Goal: Task Accomplishment & Management: Use online tool/utility

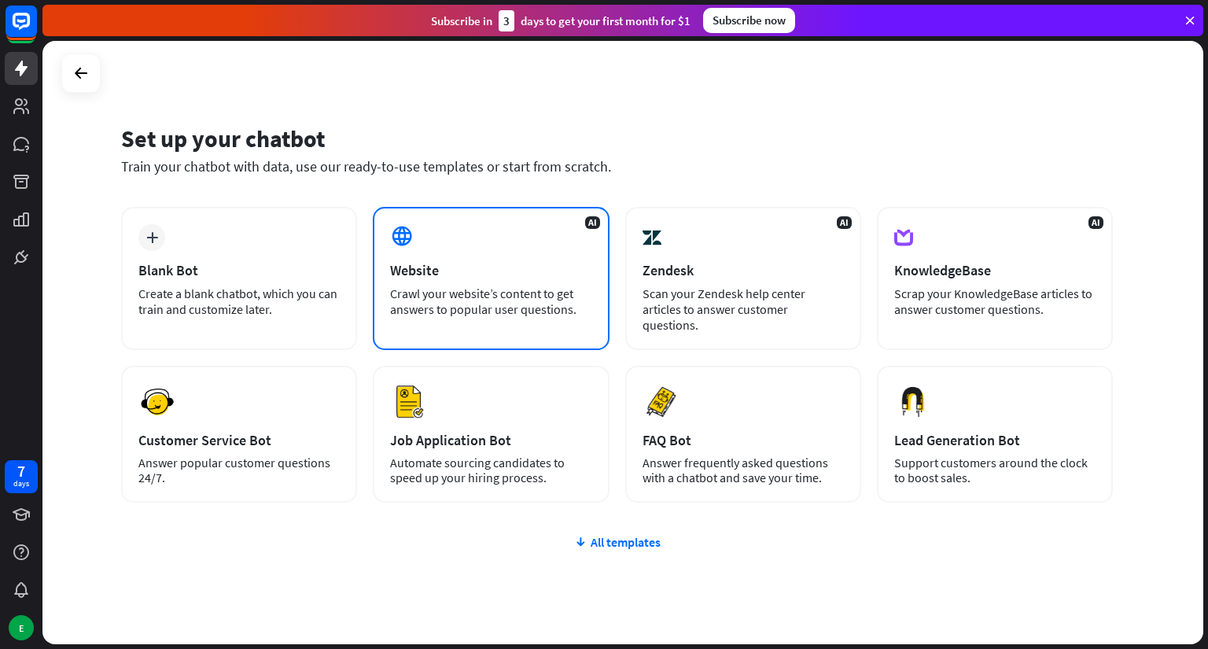
click at [458, 259] on div "AI Website Crawl your website’s content to get answers to popular user question…" at bounding box center [491, 278] width 236 height 143
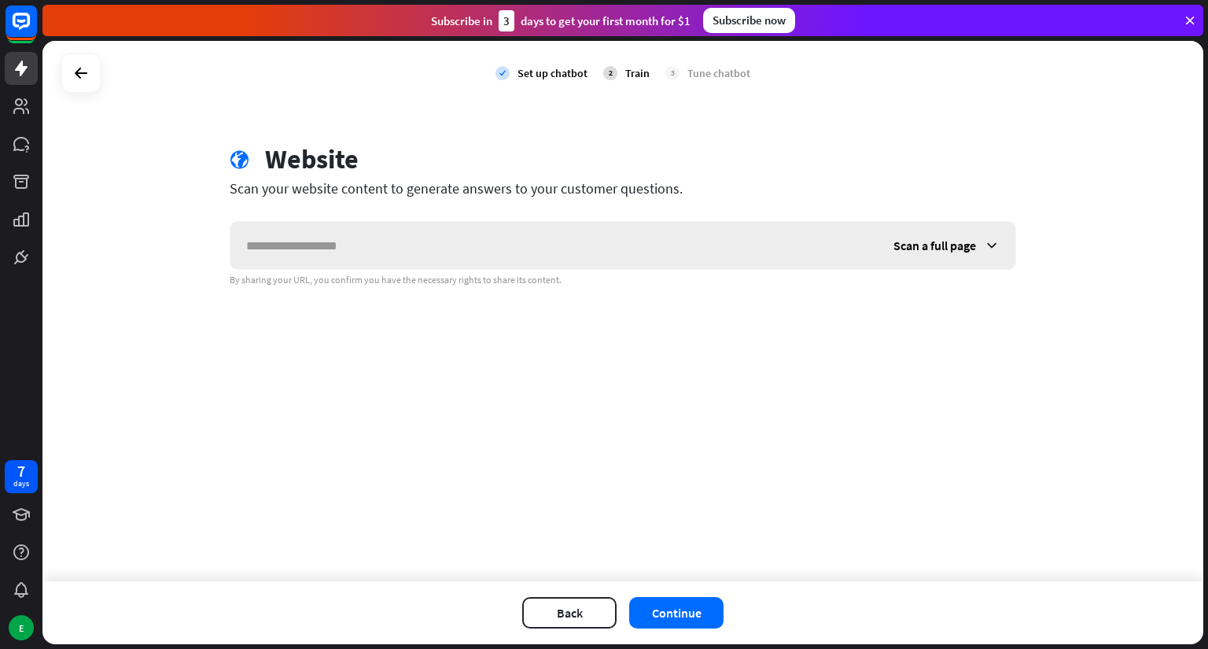
click at [458, 259] on input "text" at bounding box center [553, 245] width 647 height 47
type input "*"
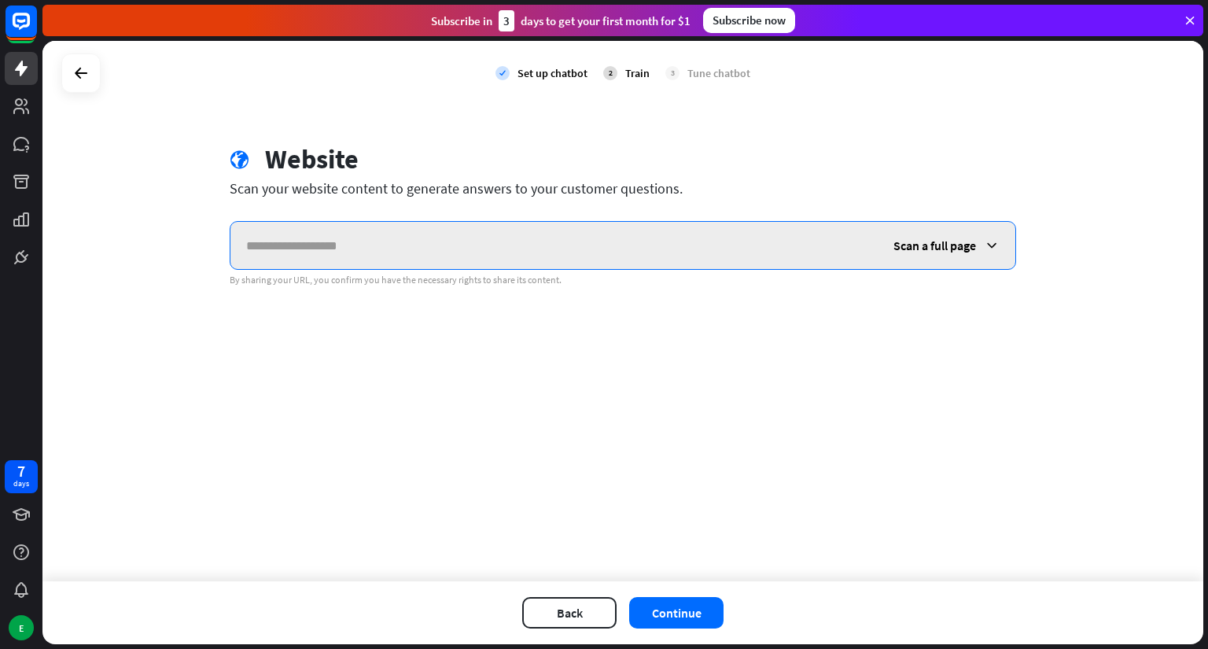
click at [305, 235] on input "text" at bounding box center [553, 245] width 647 height 47
paste input "**********"
type input "**********"
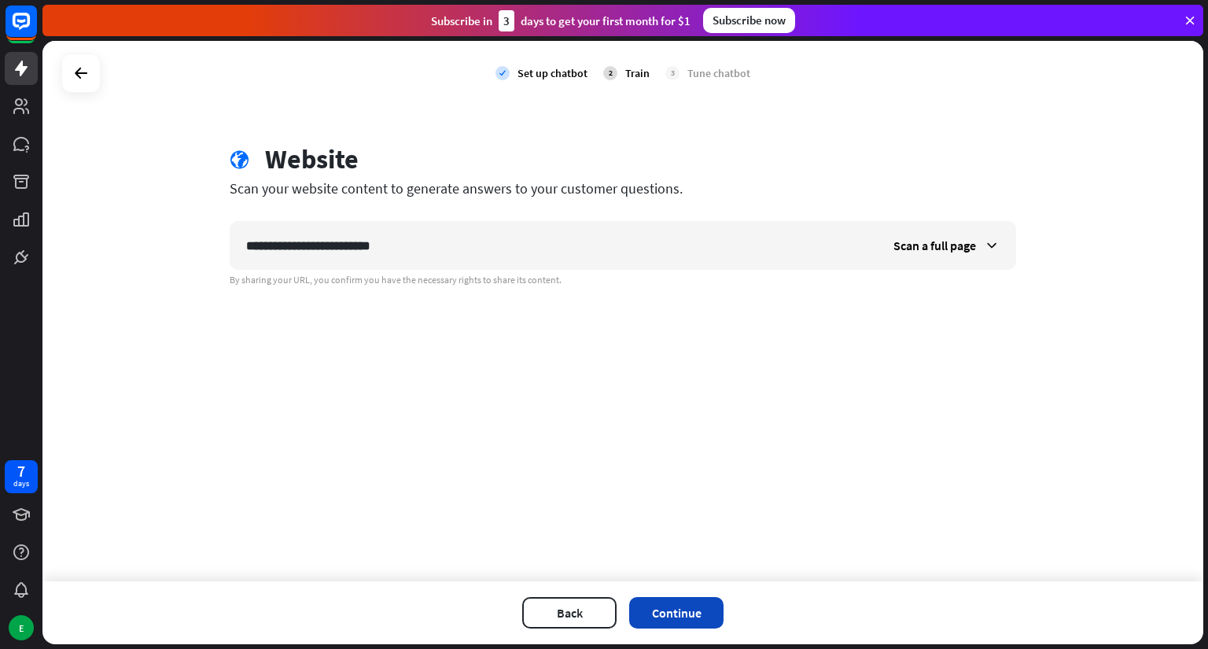
click at [704, 608] on button "Continue" at bounding box center [676, 612] width 94 height 31
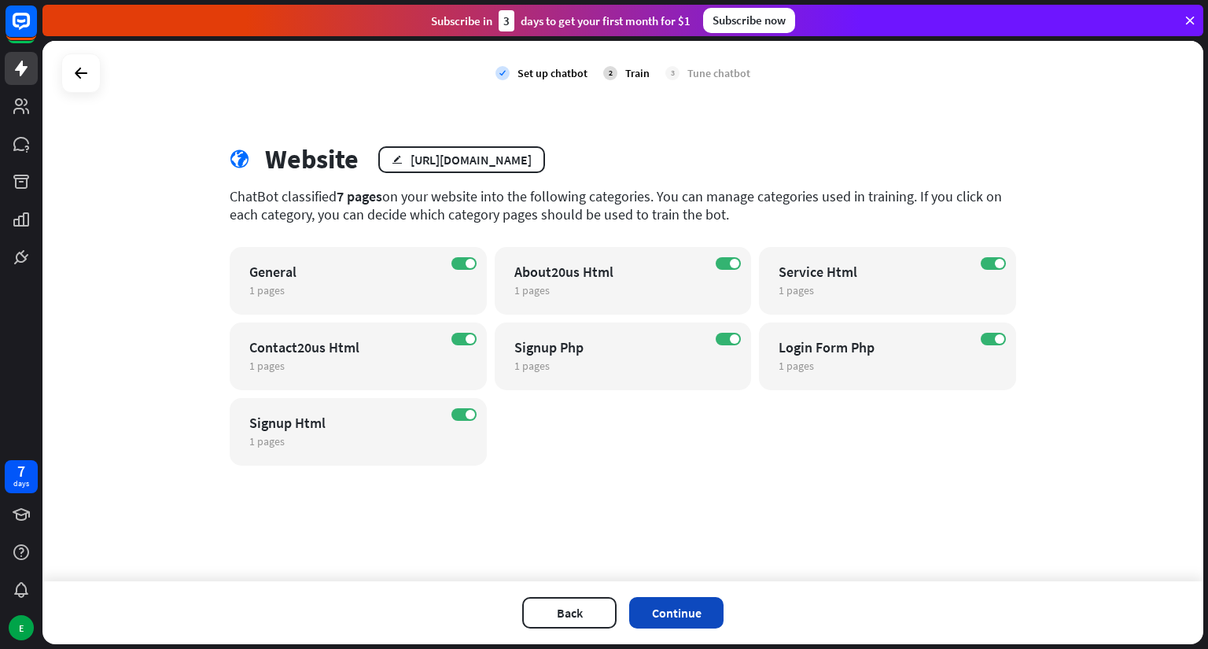
click at [663, 616] on button "Continue" at bounding box center [676, 612] width 94 height 31
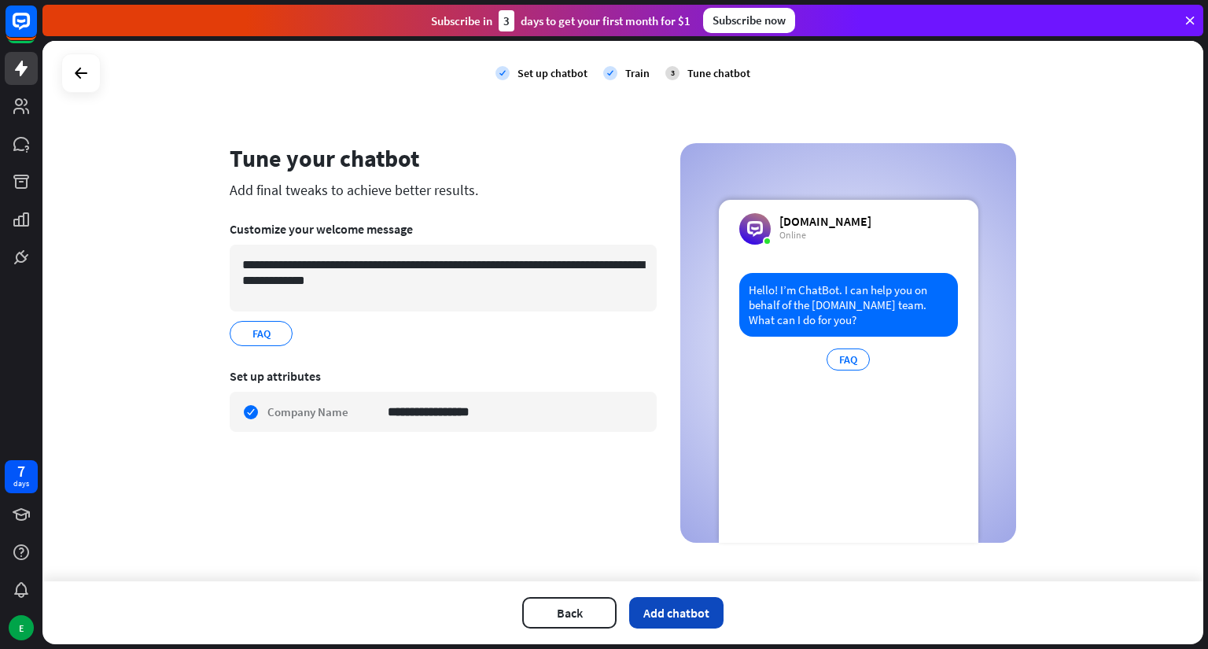
click at [679, 601] on button "Add chatbot" at bounding box center [676, 612] width 94 height 31
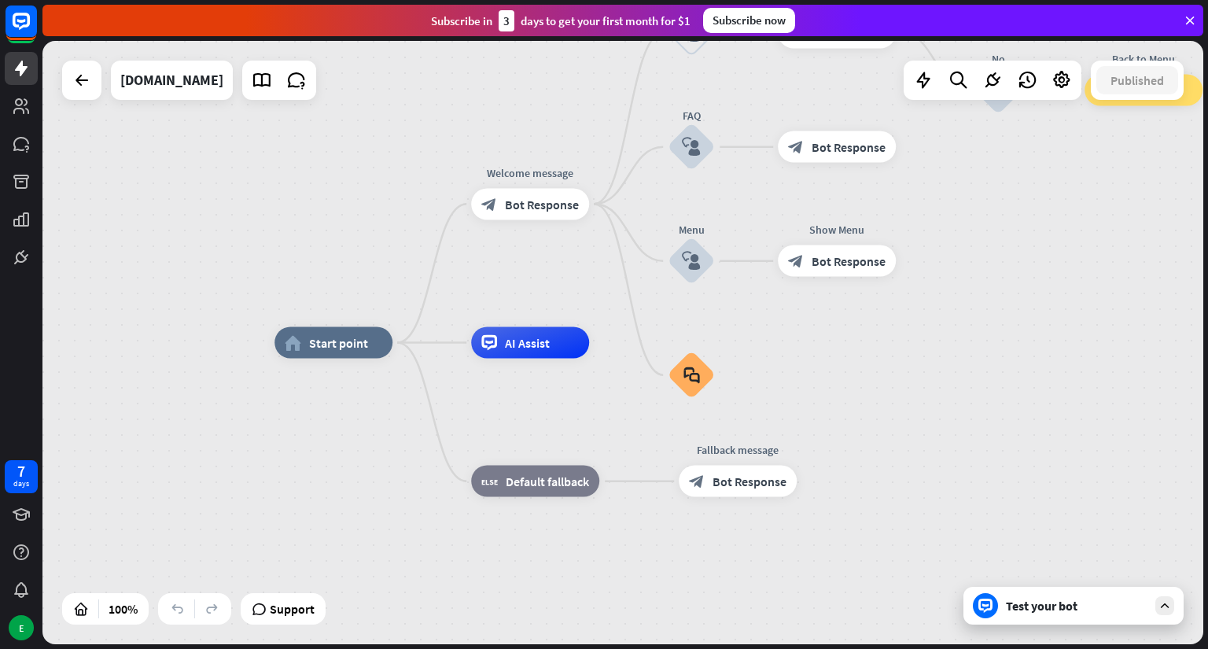
click at [1080, 608] on div "Test your bot" at bounding box center [1077, 605] width 142 height 16
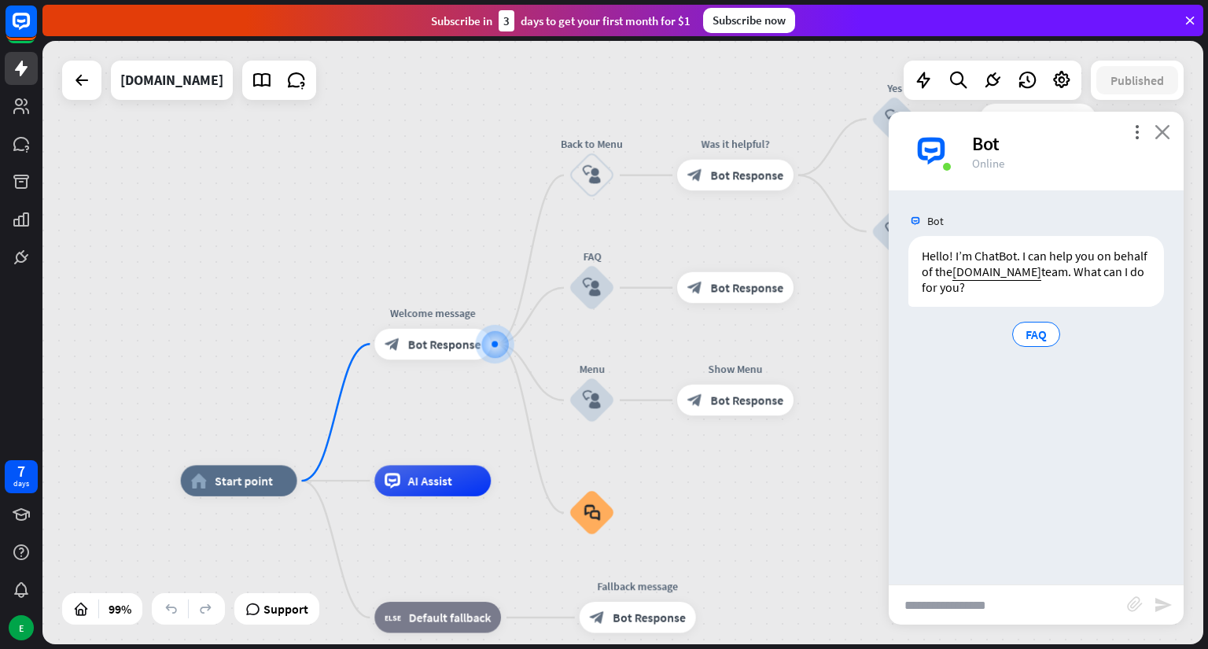
click at [1167, 127] on icon "close" at bounding box center [1162, 131] width 16 height 15
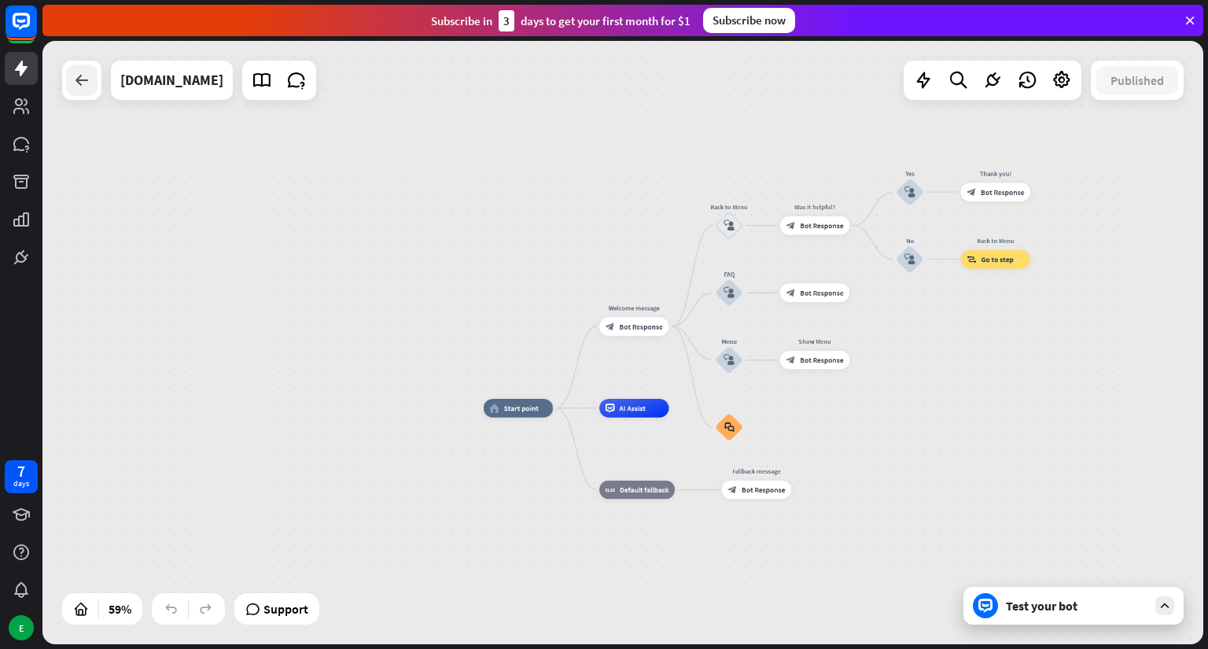
click at [68, 84] on div at bounding box center [81, 79] width 31 height 31
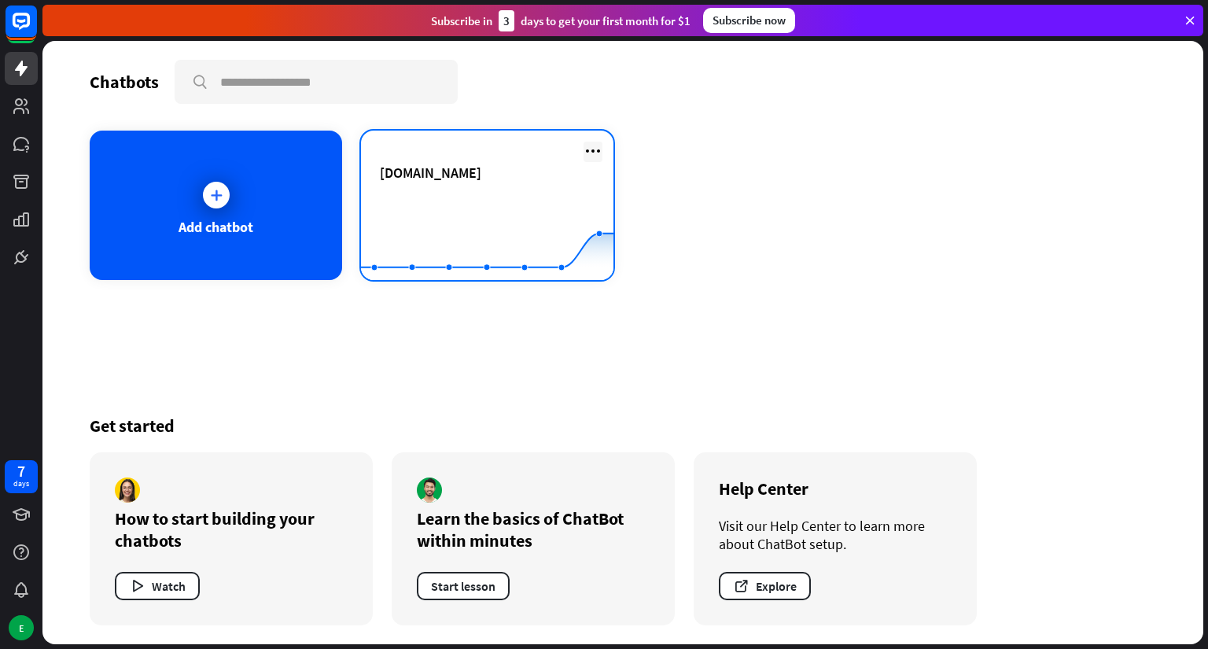
click at [586, 154] on icon at bounding box center [592, 151] width 19 height 19
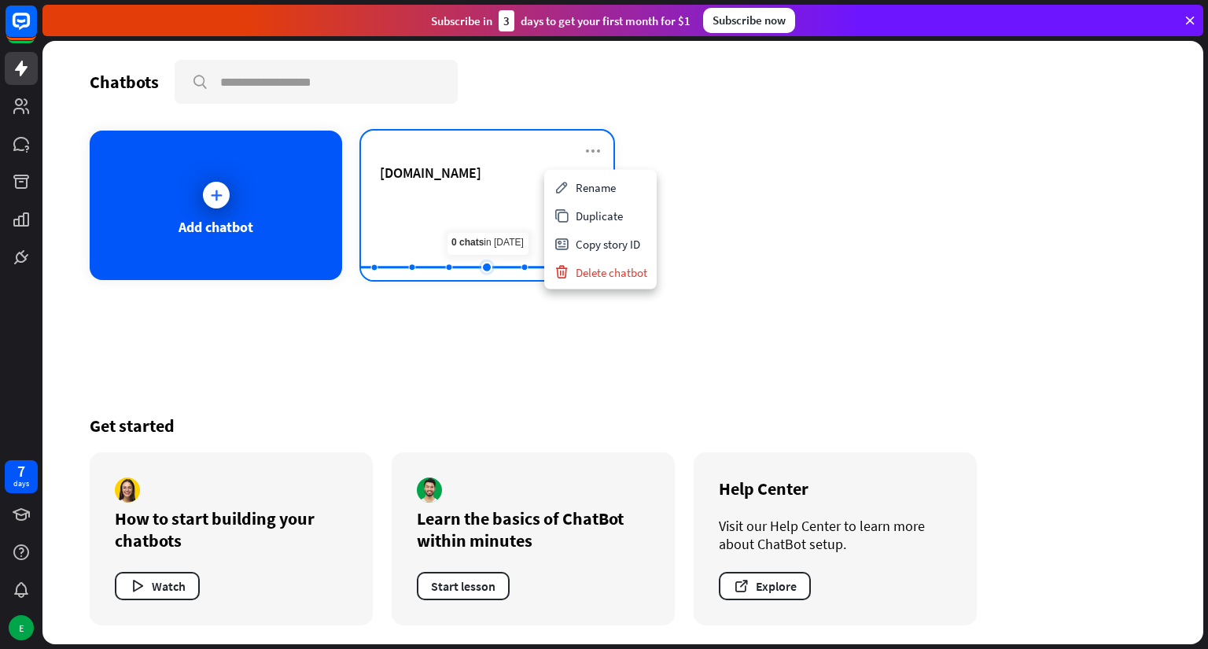
click at [494, 214] on rect at bounding box center [487, 241] width 252 height 98
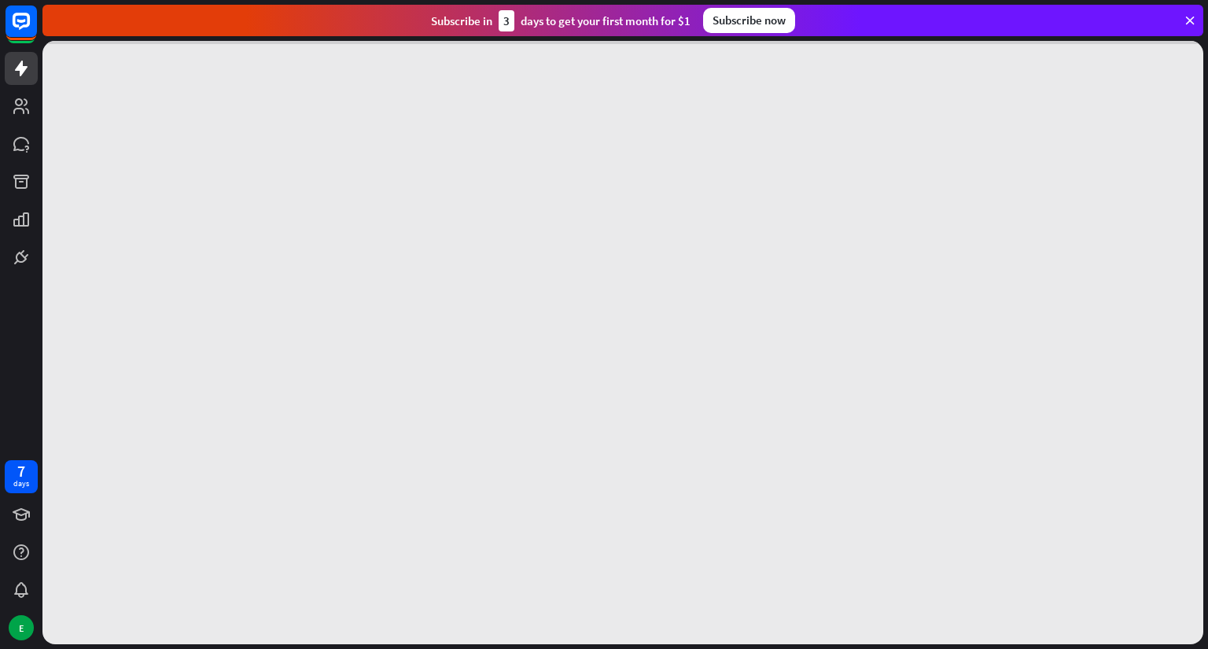
click at [494, 214] on div at bounding box center [622, 342] width 1160 height 603
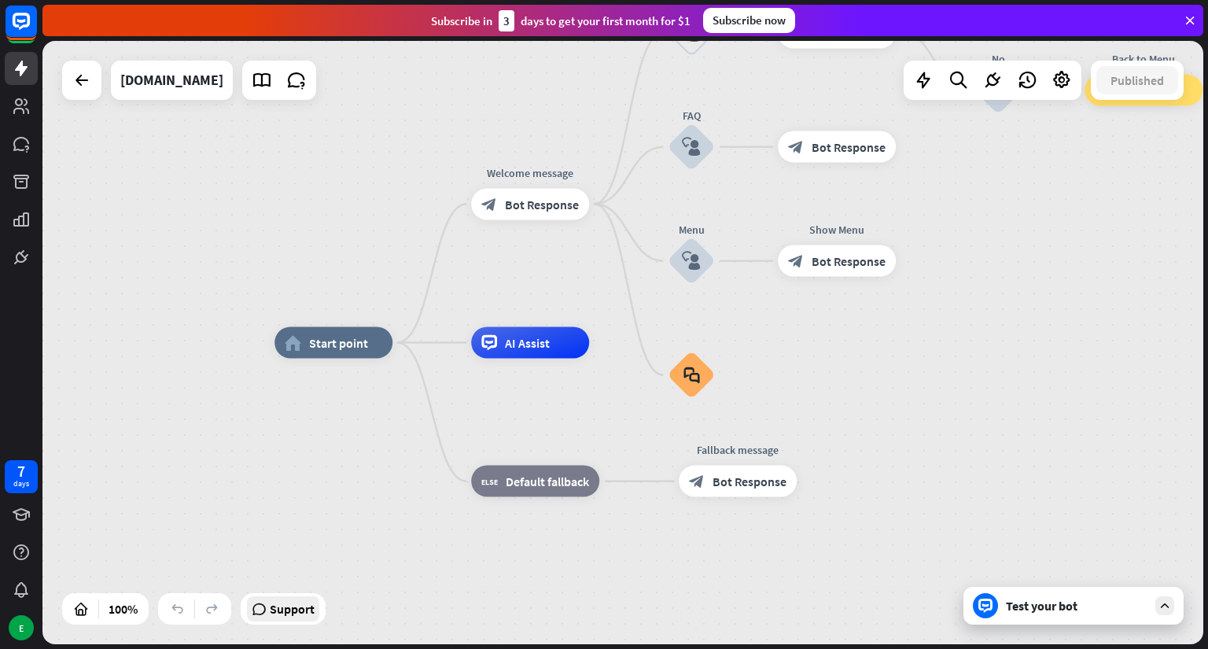
click at [299, 603] on span "Support" at bounding box center [292, 608] width 45 height 25
click at [28, 244] on link at bounding box center [21, 257] width 33 height 33
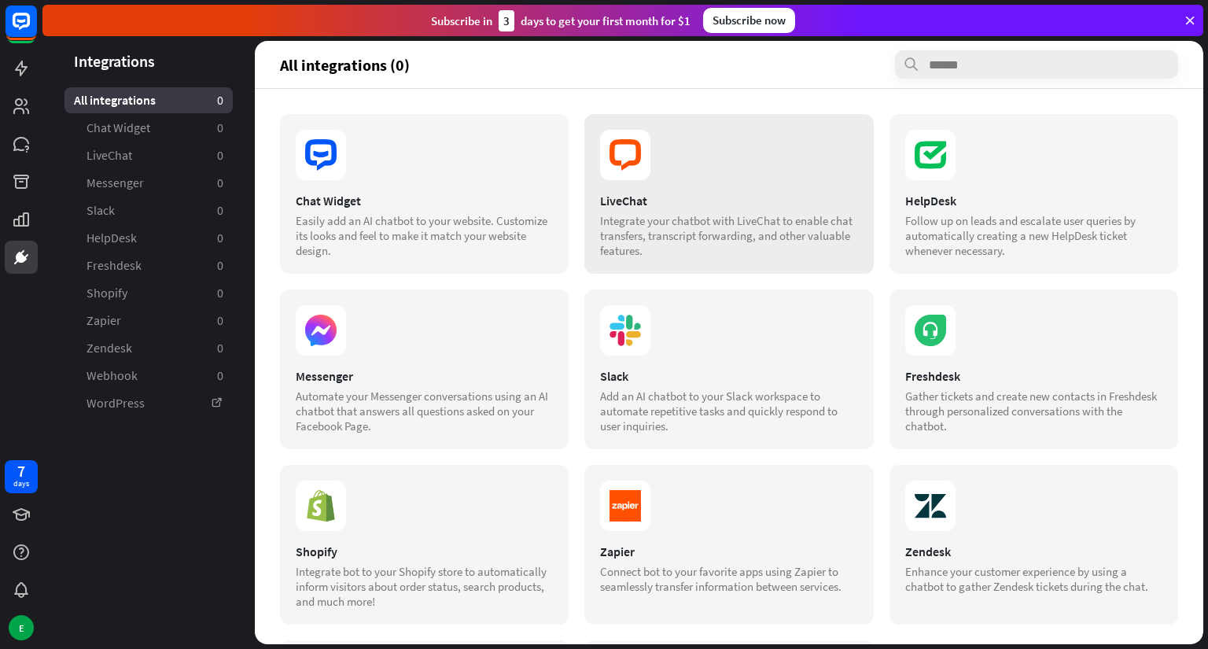
click at [648, 182] on div "LiveChat Integrate your chatbot with LiveChat to enable chat transfers, transcr…" at bounding box center [728, 194] width 289 height 160
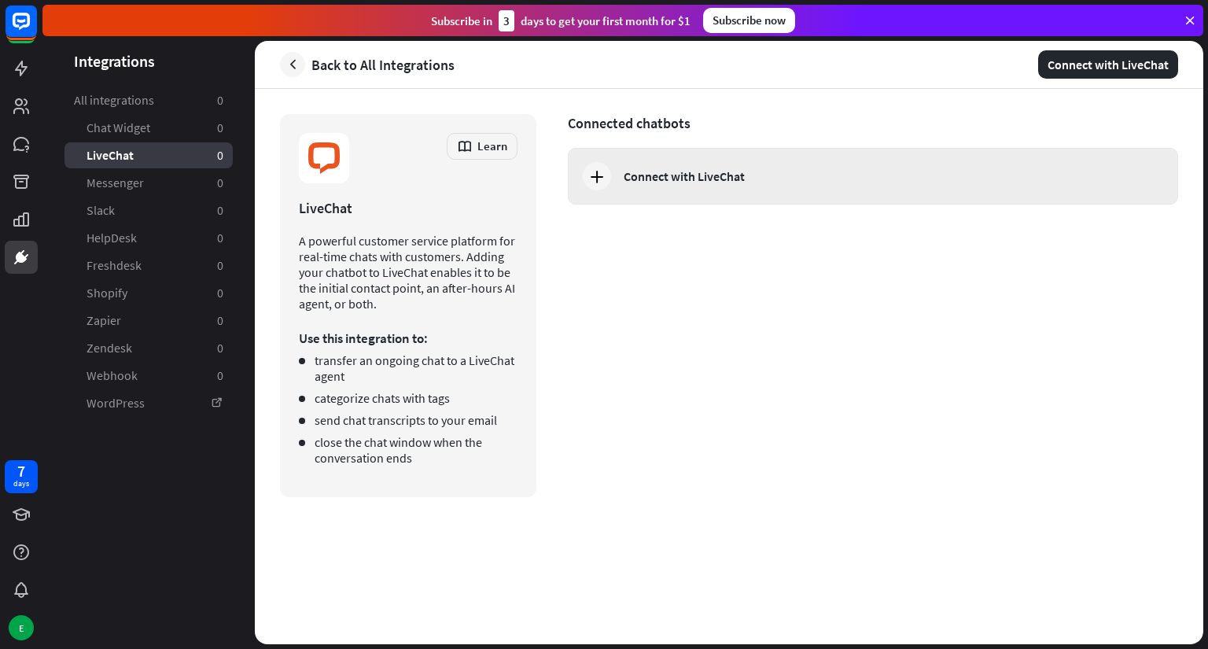
click at [653, 182] on div "Connect with LiveChat" at bounding box center [683, 176] width 121 height 16
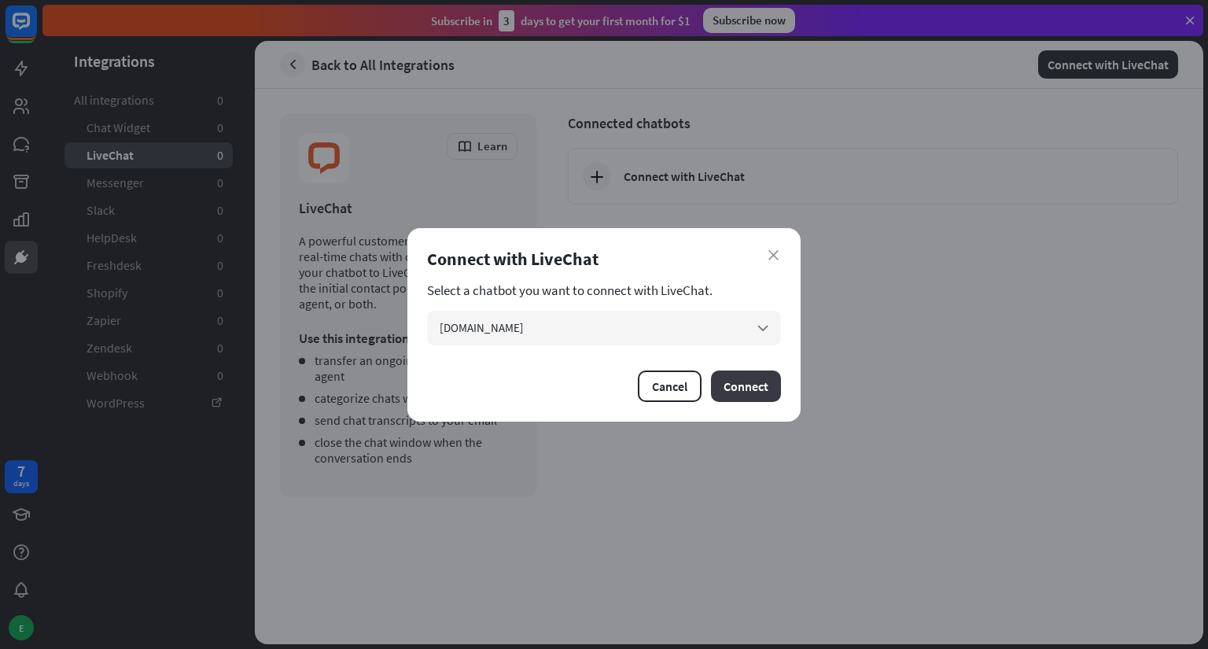
click at [736, 376] on button "Connect" at bounding box center [746, 385] width 70 height 31
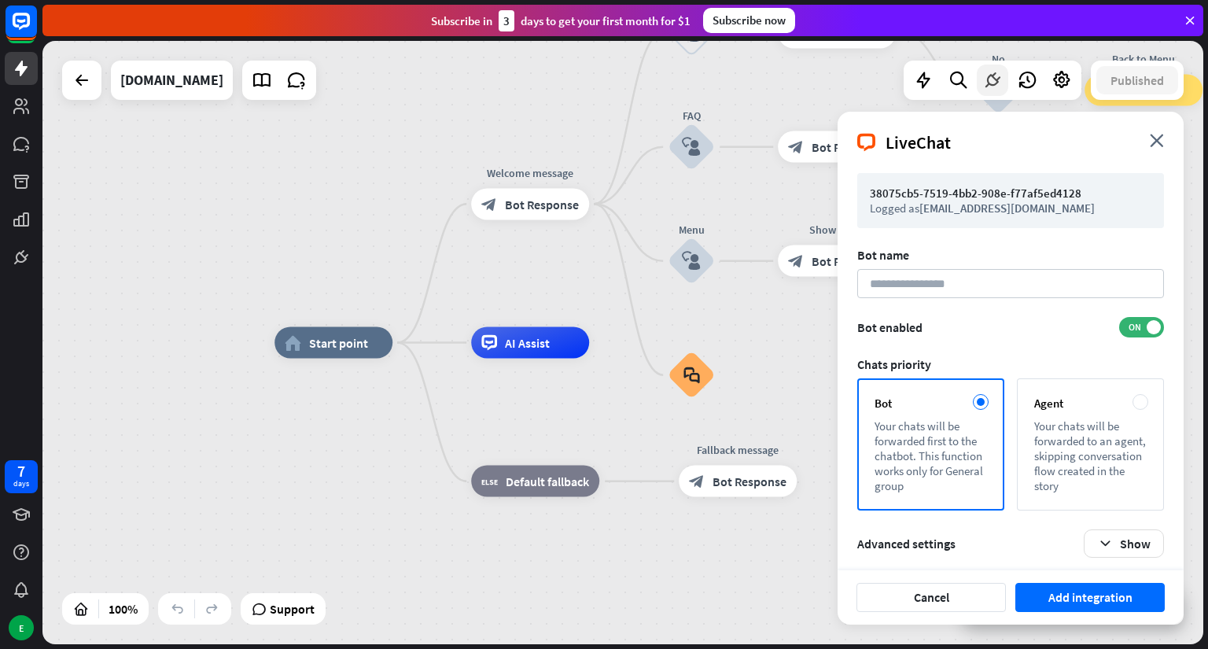
click at [989, 83] on icon at bounding box center [992, 80] width 20 height 20
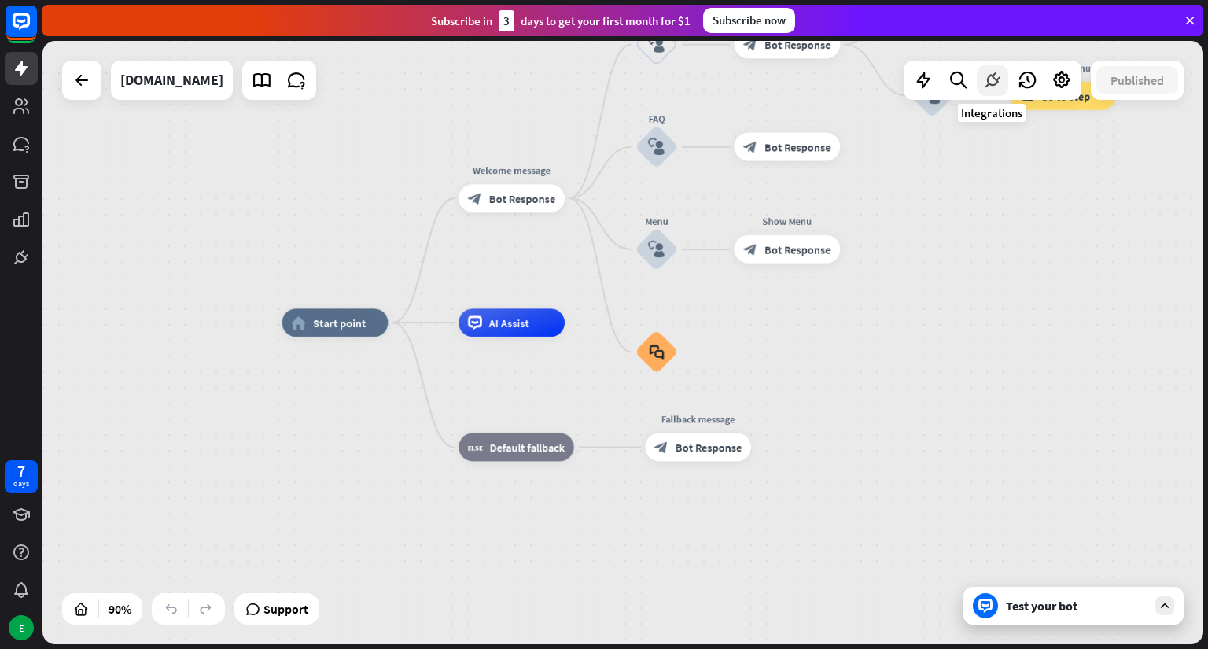
click at [986, 80] on icon at bounding box center [992, 80] width 20 height 20
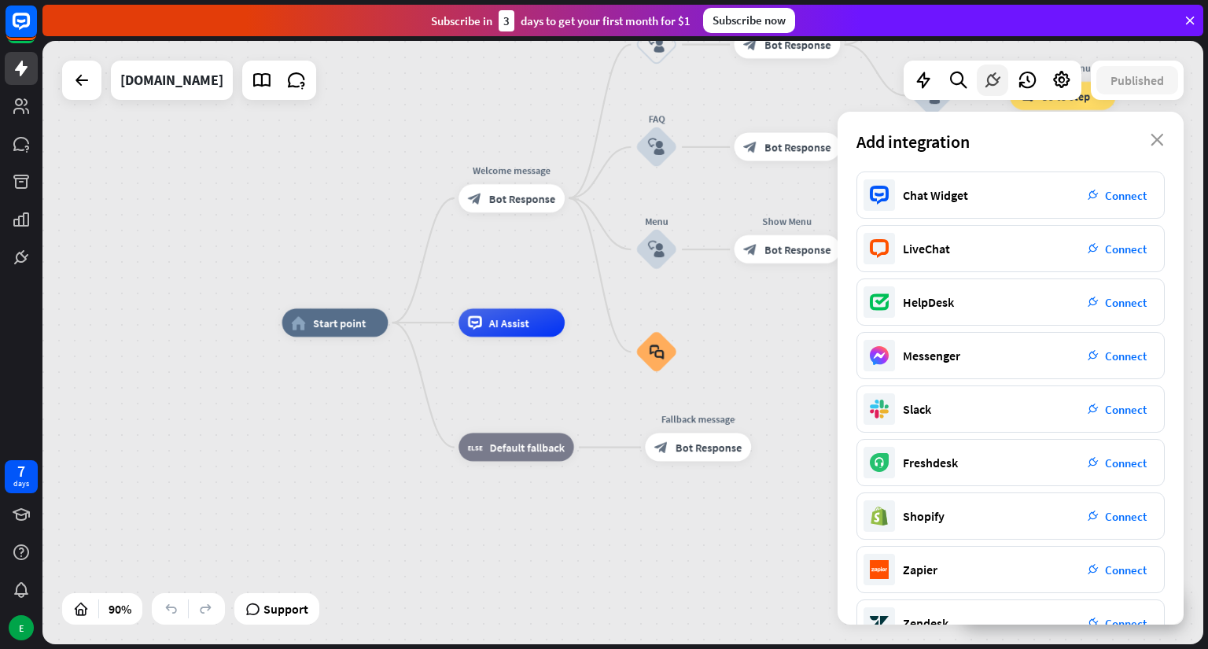
click at [992, 75] on icon at bounding box center [992, 80] width 20 height 20
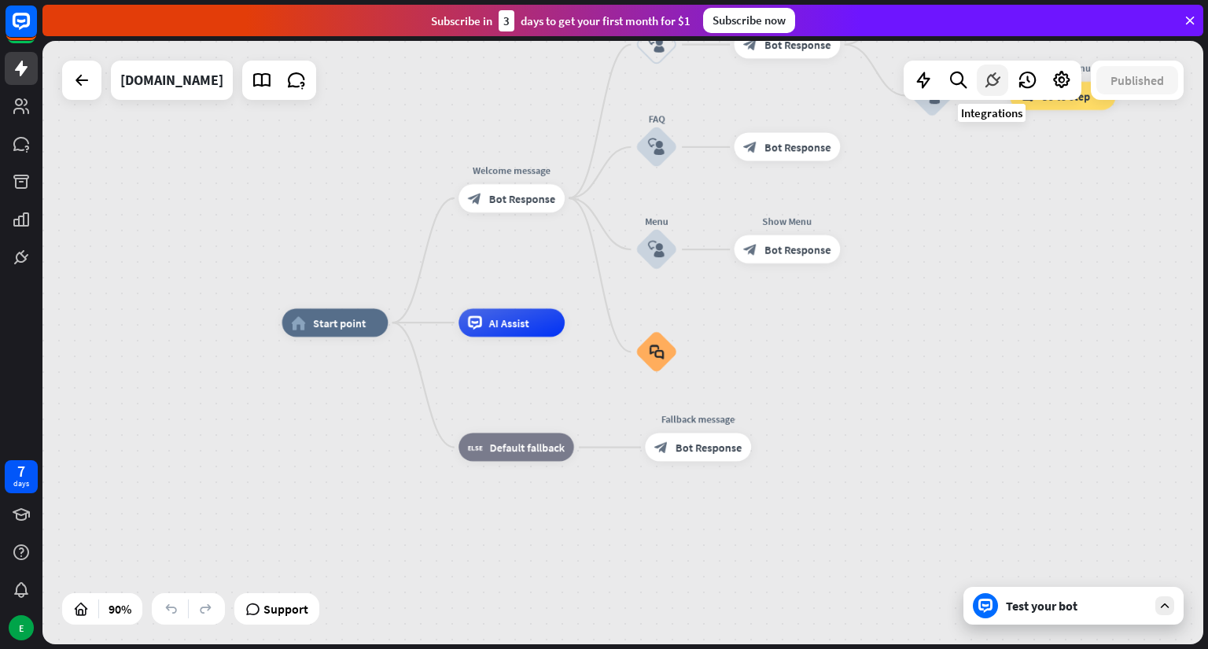
click at [988, 82] on icon at bounding box center [992, 80] width 20 height 20
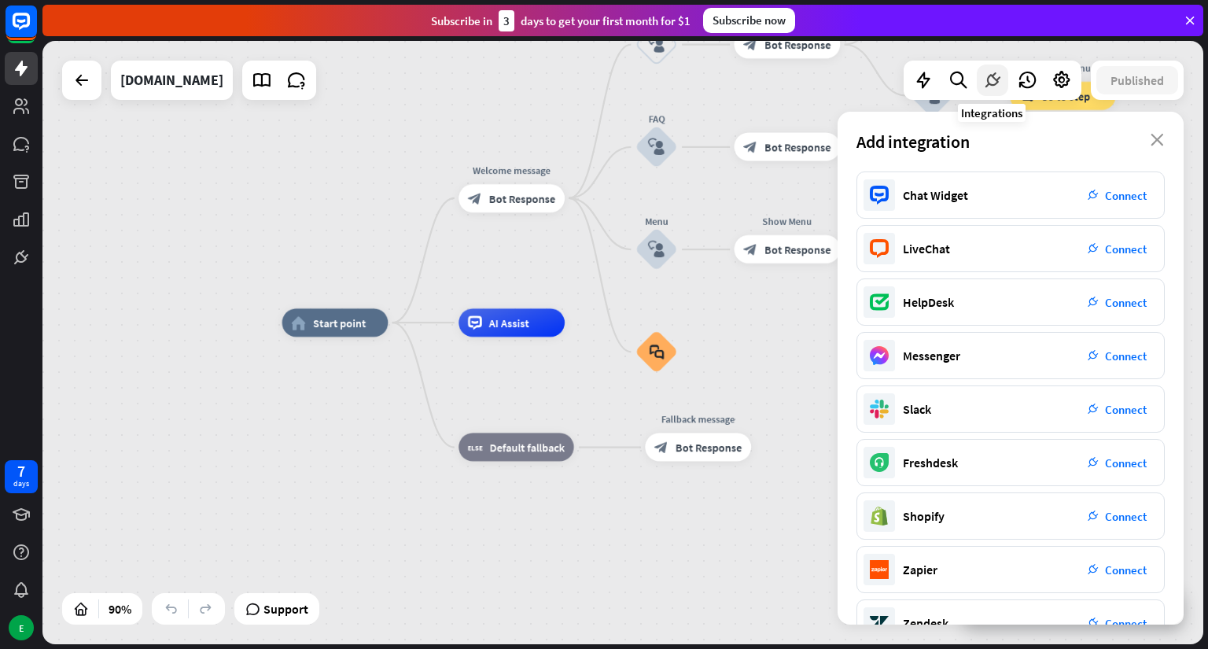
click at [986, 75] on icon at bounding box center [992, 80] width 20 height 20
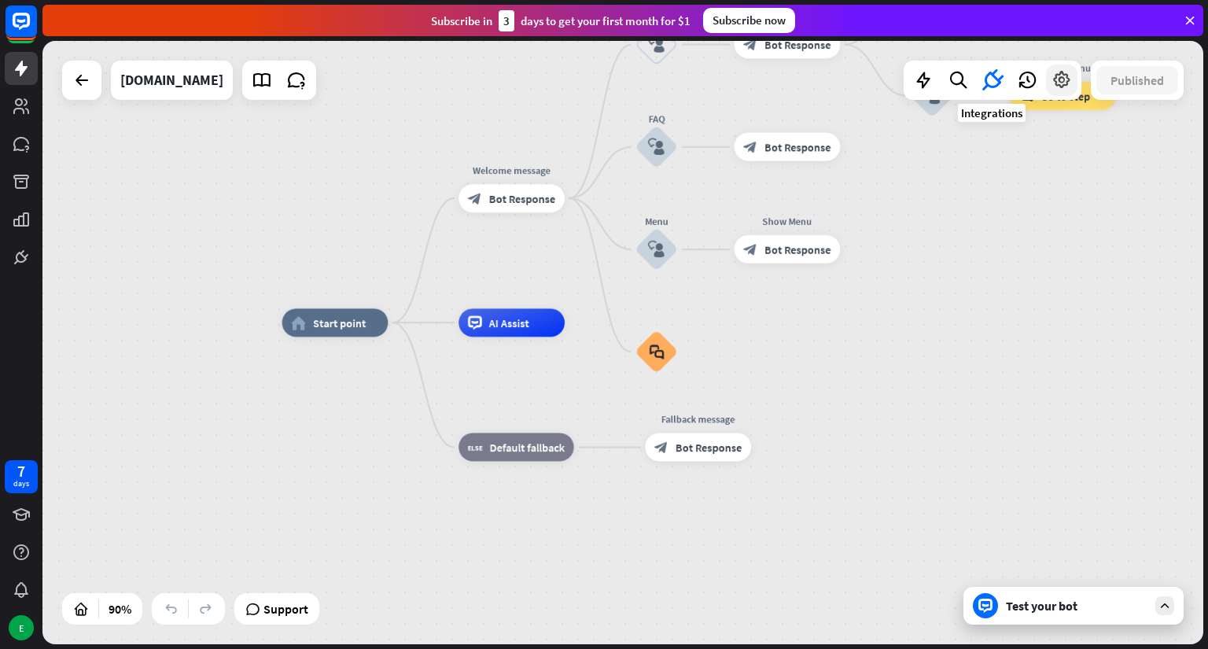
click at [1060, 79] on icon at bounding box center [1061, 80] width 20 height 20
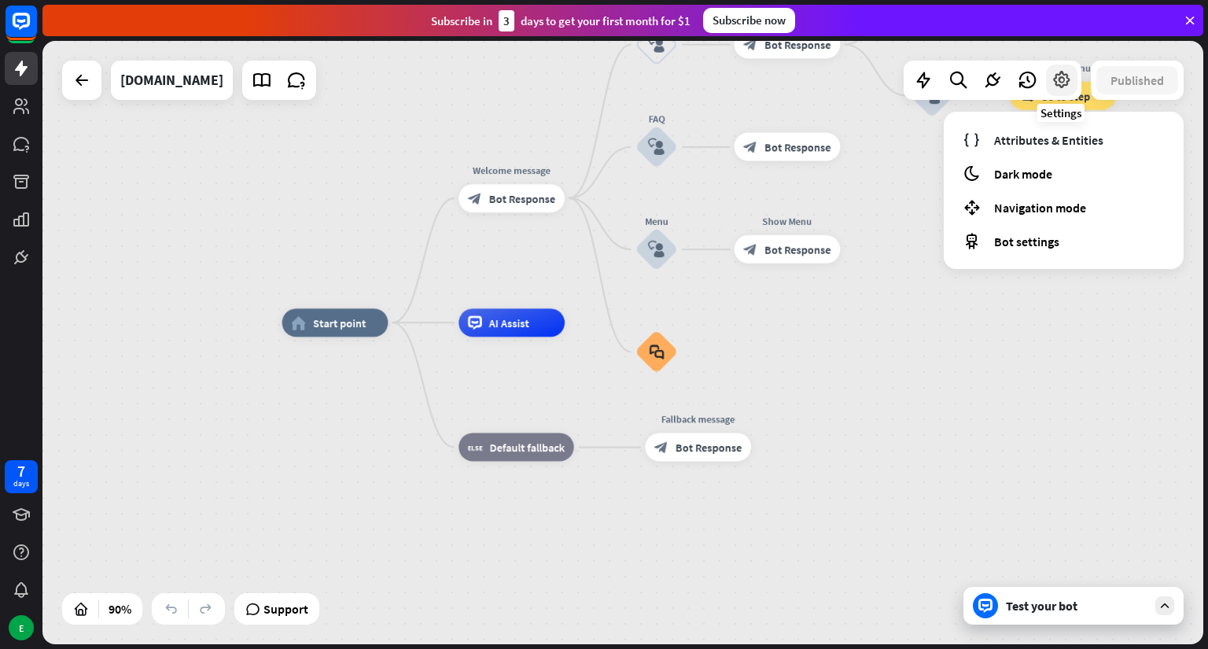
click at [1061, 76] on icon at bounding box center [1061, 80] width 20 height 20
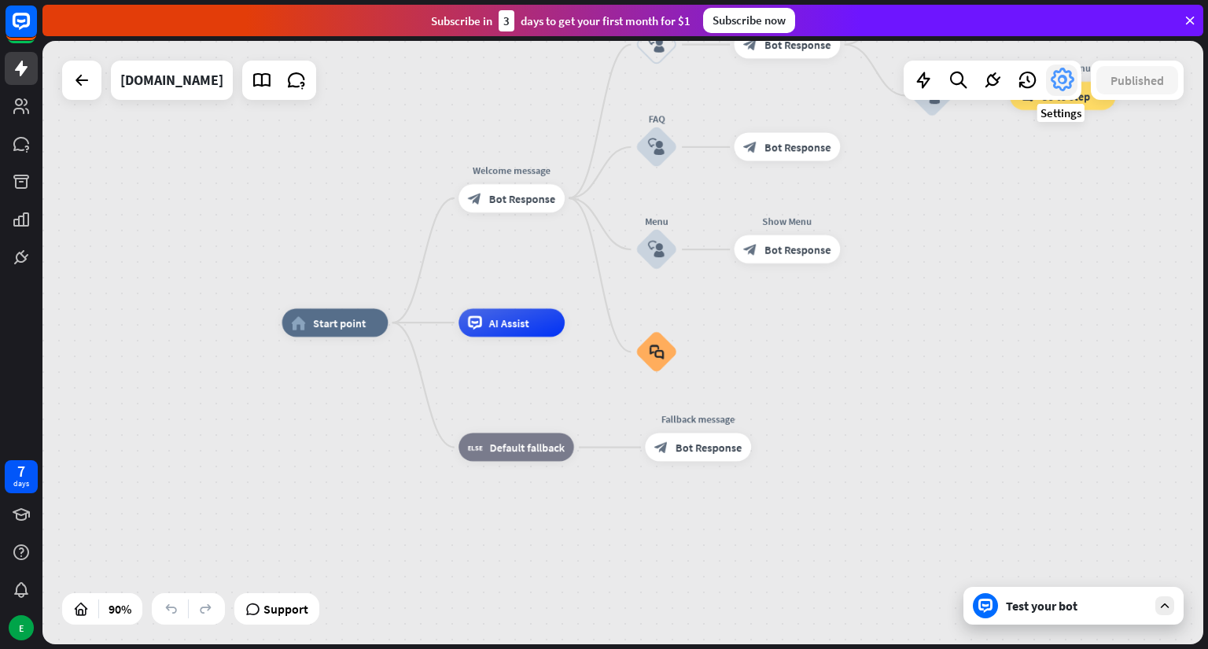
click at [1058, 74] on icon at bounding box center [1061, 80] width 28 height 28
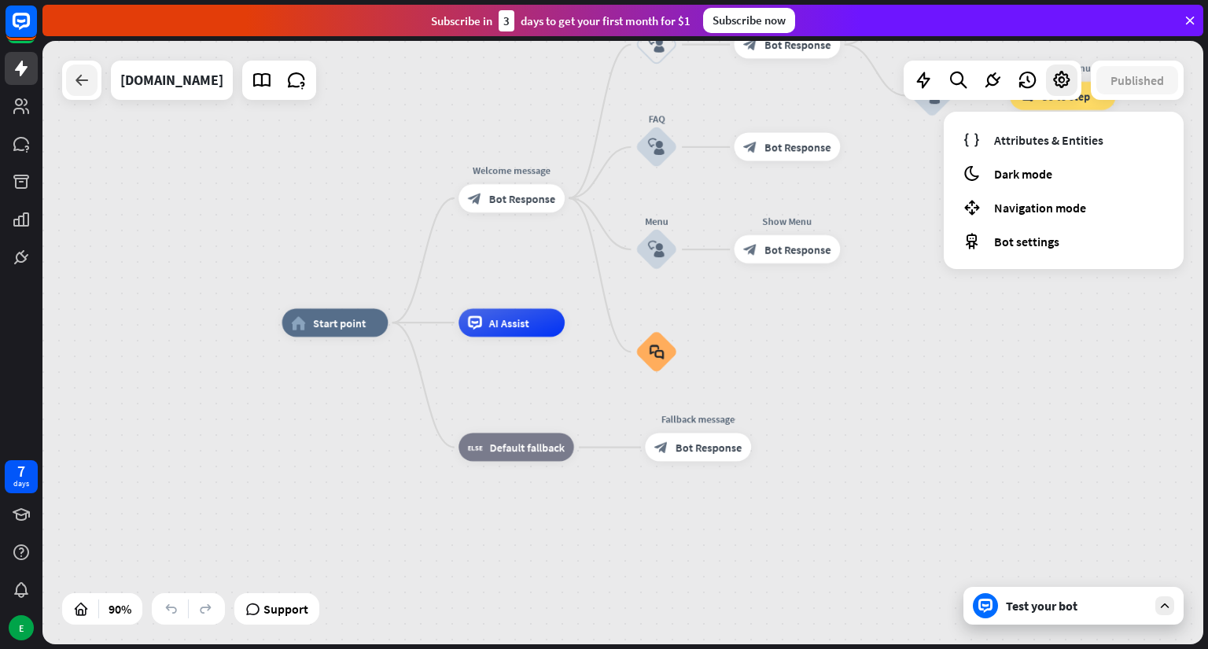
click at [89, 69] on div at bounding box center [81, 79] width 31 height 31
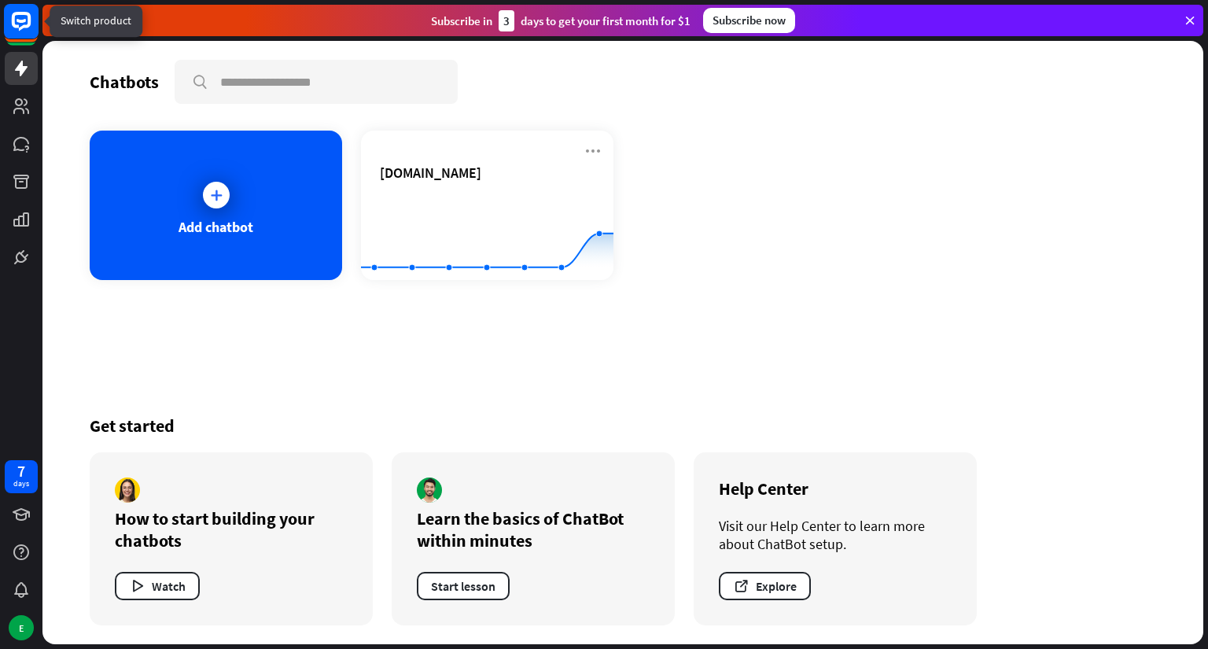
click at [21, 31] on rect at bounding box center [21, 21] width 35 height 35
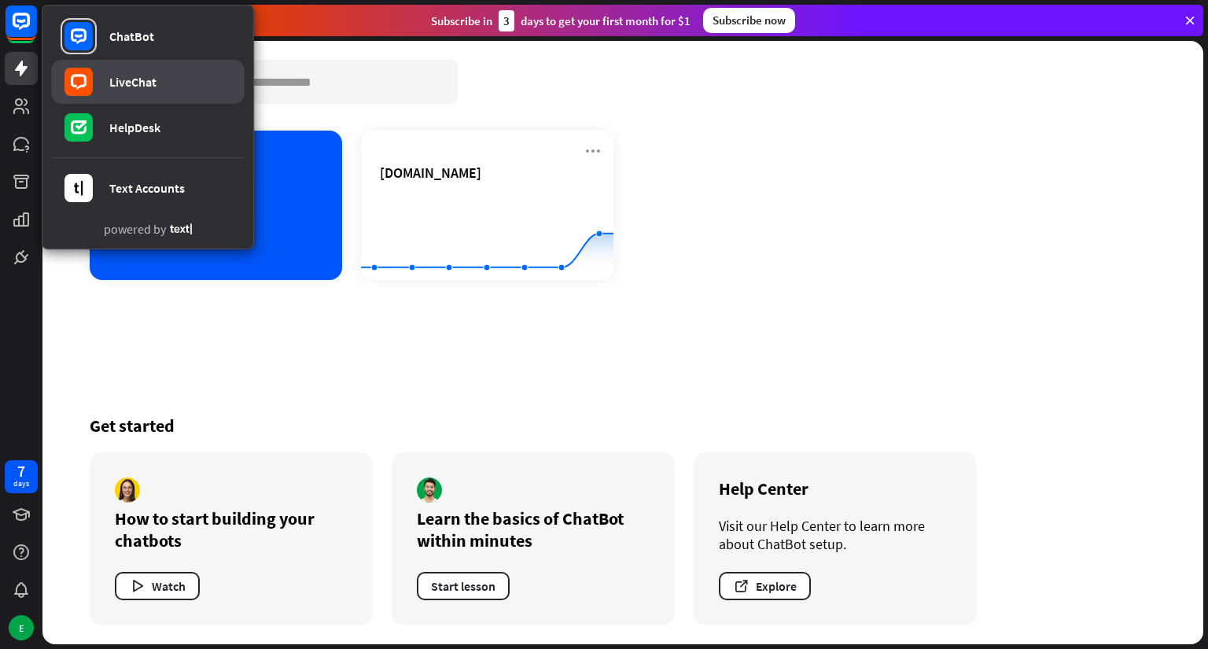
click at [114, 70] on link "LiveChat" at bounding box center [147, 82] width 193 height 44
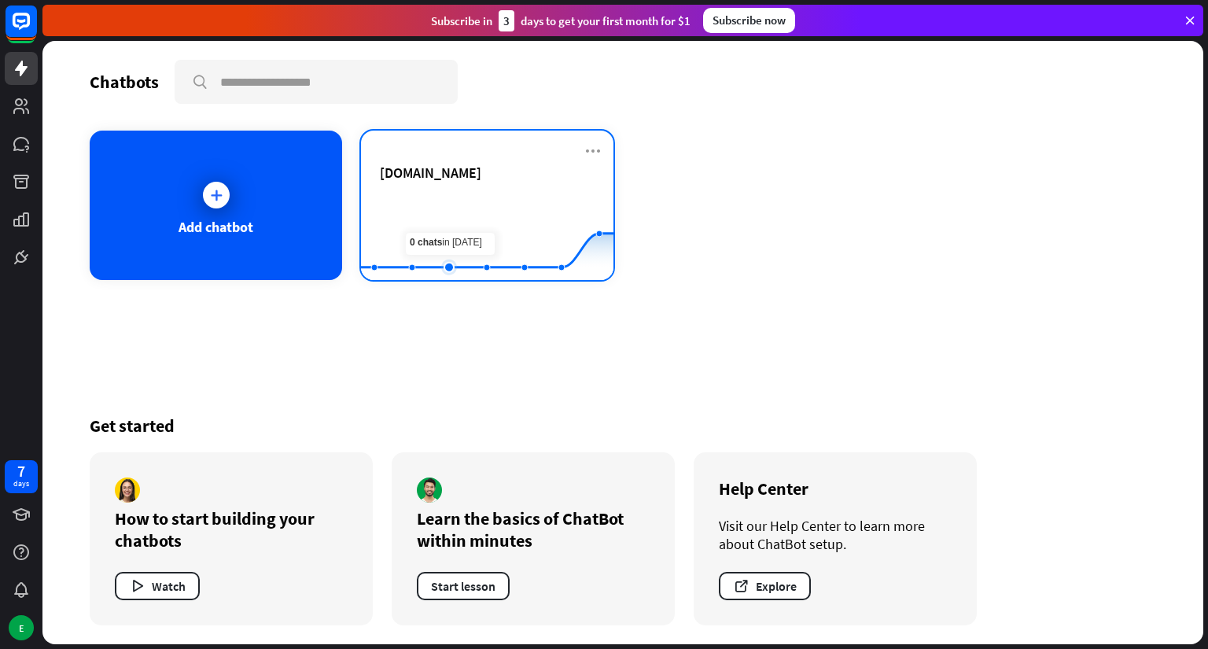
click at [448, 218] on rect at bounding box center [487, 241] width 252 height 98
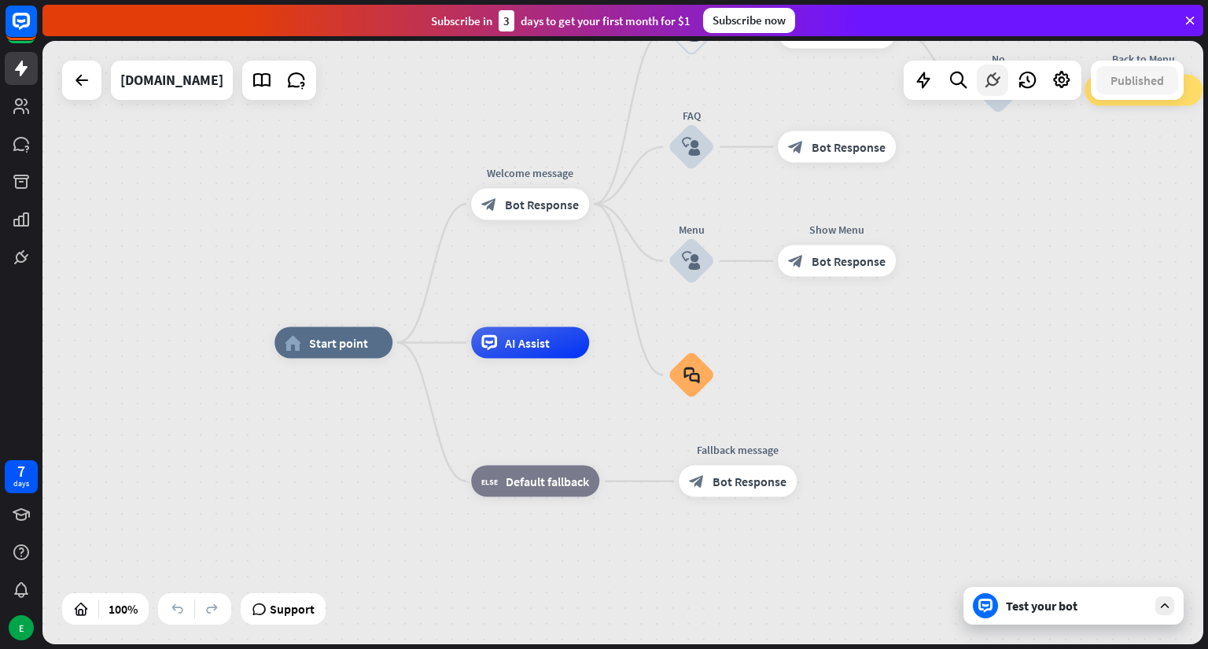
click at [989, 69] on div at bounding box center [991, 79] width 31 height 31
